Goal: Transaction & Acquisition: Purchase product/service

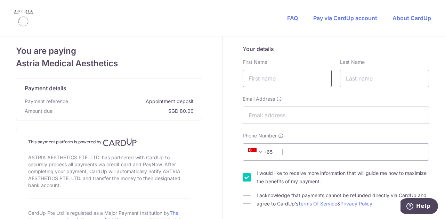
click at [268, 81] on input "text" at bounding box center [287, 78] width 89 height 17
type input "[PERSON_NAME]"
click at [394, 75] on input "text" at bounding box center [384, 78] width 89 height 17
type input "[PERSON_NAME]"
click at [354, 112] on input "Email Address" at bounding box center [336, 115] width 186 height 17
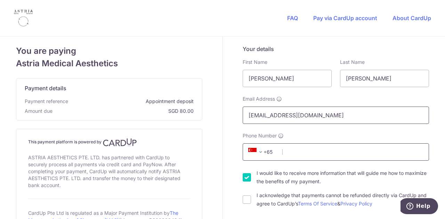
type input "[EMAIL_ADDRESS][DOMAIN_NAME]"
click at [312, 153] on input "Phone Number" at bounding box center [336, 152] width 186 height 17
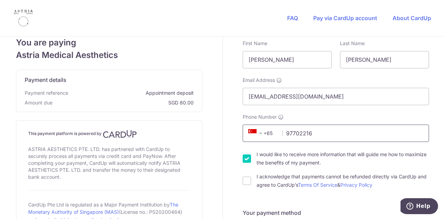
scroll to position [35, 0]
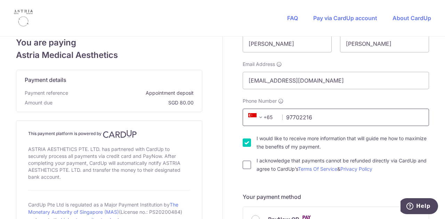
type input "97702216"
click at [244, 164] on input "I acknowledge that payments cannot be refunded directly via CardUp and agree to…" at bounding box center [247, 165] width 8 height 8
checkbox input "true"
click at [244, 146] on input "I would like to receive more information that will guide me how to maximize the…" at bounding box center [247, 143] width 8 height 8
checkbox input "false"
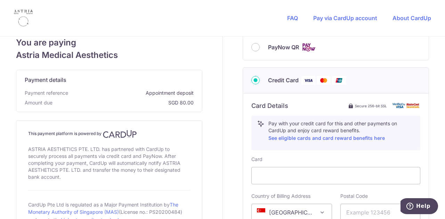
scroll to position [243, 0]
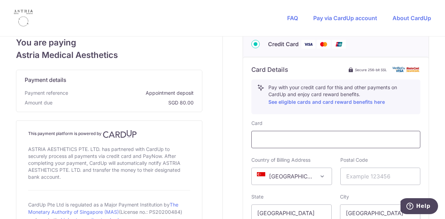
click at [306, 144] on div at bounding box center [335, 139] width 169 height 17
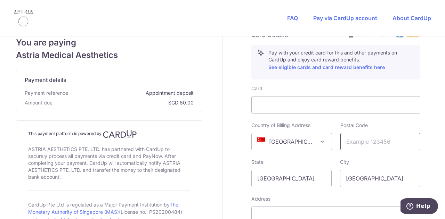
click at [380, 143] on input "text" at bounding box center [380, 141] width 80 height 17
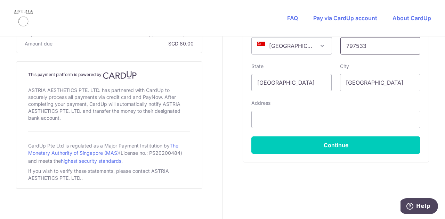
scroll to position [375, 0]
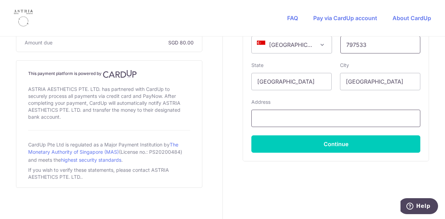
type input "797533"
click at [295, 112] on input "text" at bounding box center [335, 118] width 169 height 17
type input "36 Fernvale Link #02-20 H2O Residences"
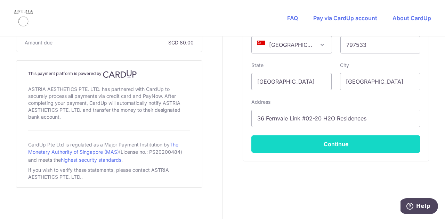
click at [357, 139] on button "Continue" at bounding box center [335, 144] width 169 height 17
type input "**** 9593"
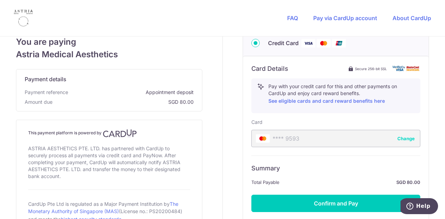
scroll to position [303, 0]
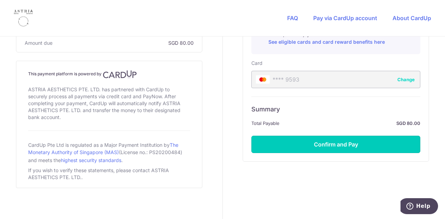
click at [357, 139] on button "Confirm and Pay" at bounding box center [335, 144] width 169 height 17
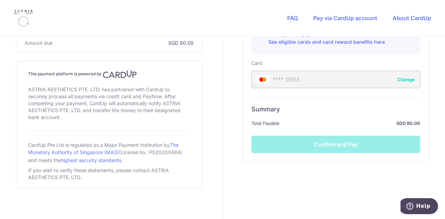
click at [324, 146] on div "Summary Total Payable SGD 80.00 Confirm and Pay" at bounding box center [335, 125] width 169 height 57
